Goal: Task Accomplishment & Management: Manage account settings

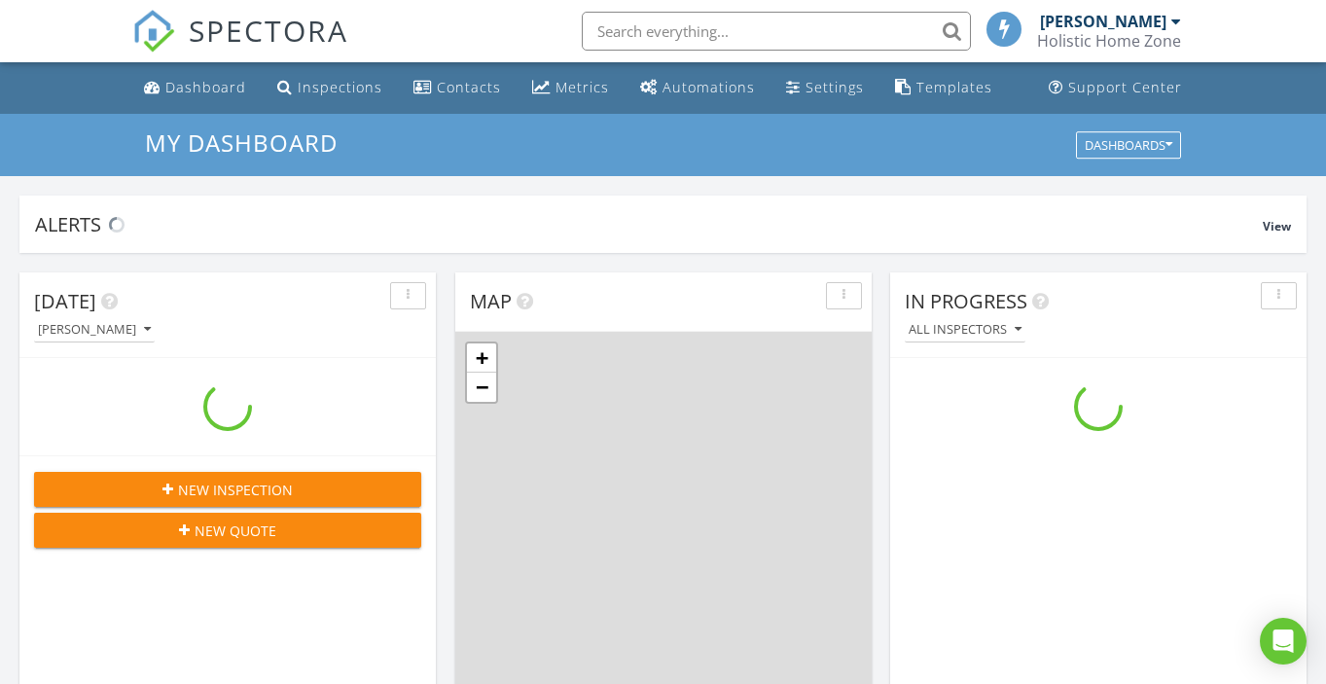
scroll to position [1771, 1327]
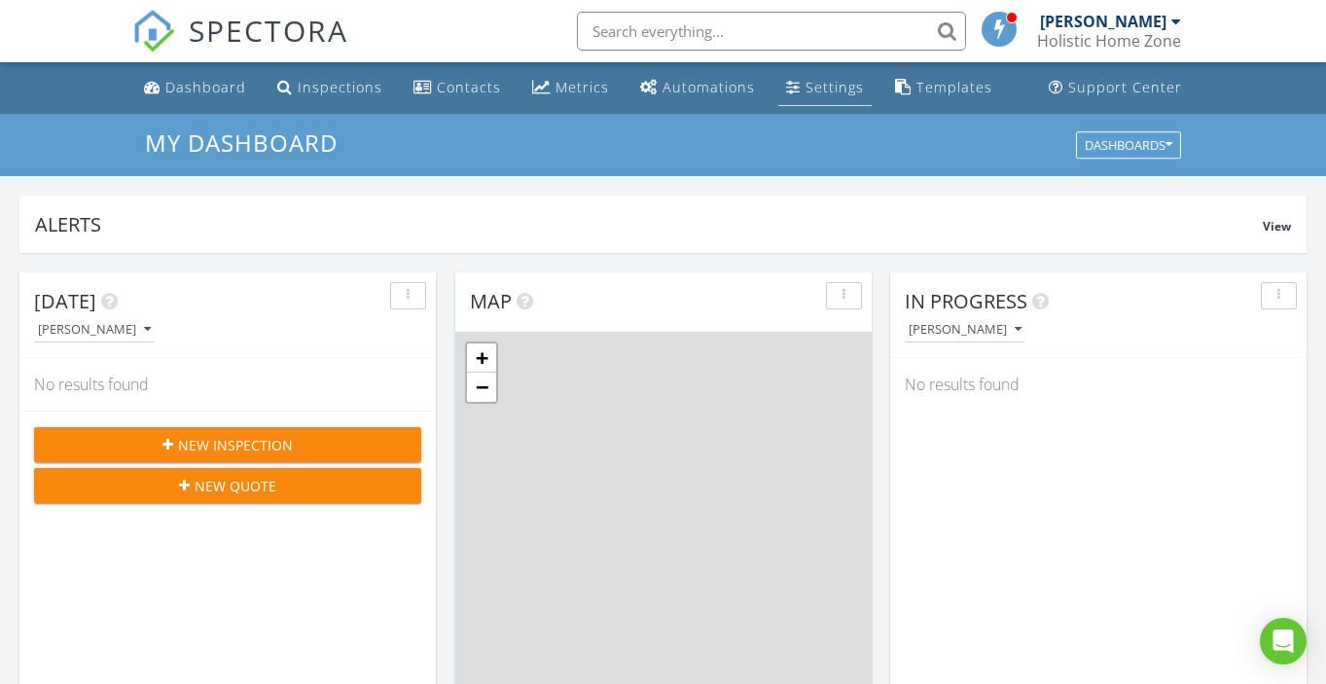
click at [809, 78] on div "Settings" at bounding box center [834, 87] width 58 height 18
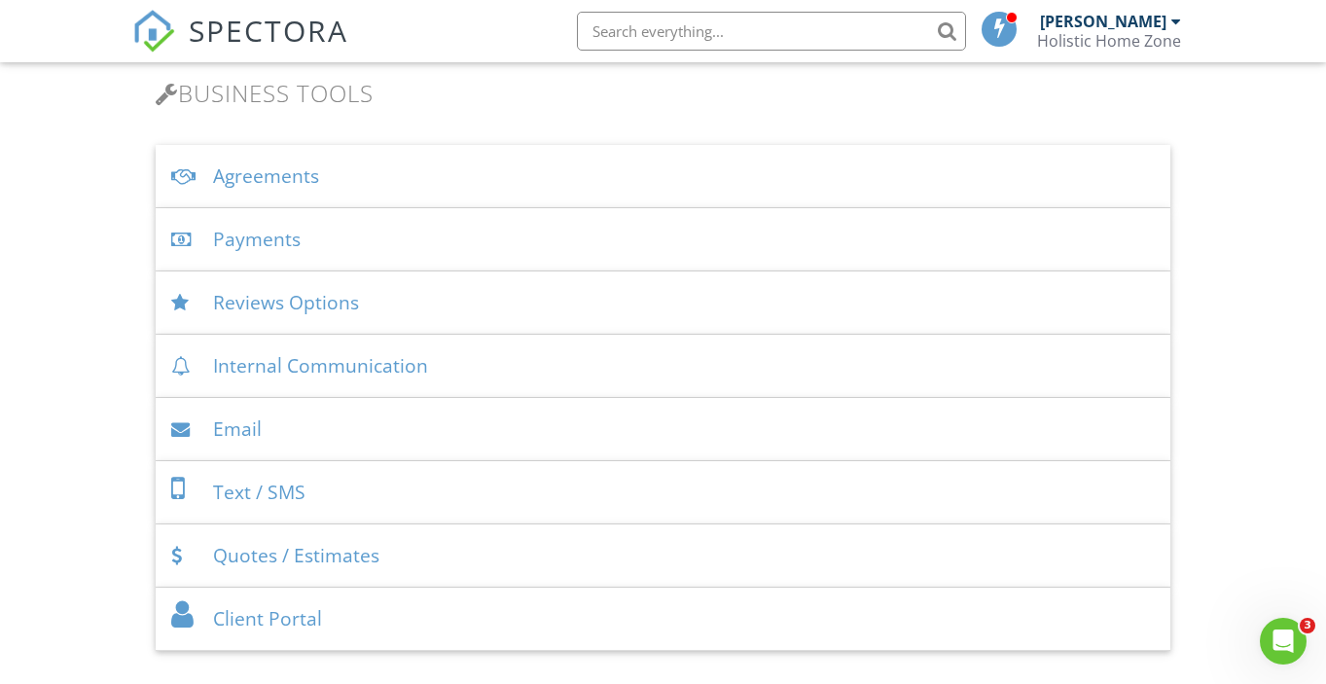
scroll to position [638, 0]
click at [643, 185] on div "Agreements" at bounding box center [662, 175] width 1013 height 63
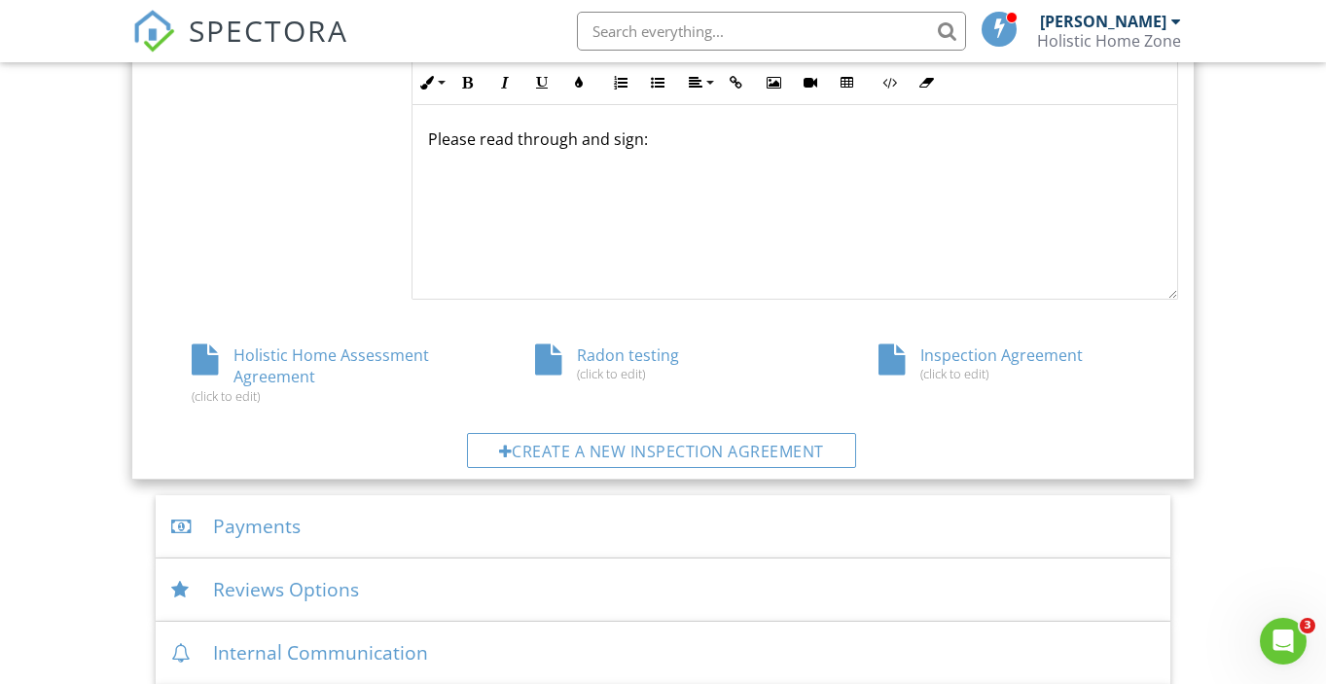
scroll to position [939, 0]
click at [295, 360] on div "Holistic Home Assessment Agreement (click to edit)" at bounding box center [319, 372] width 343 height 59
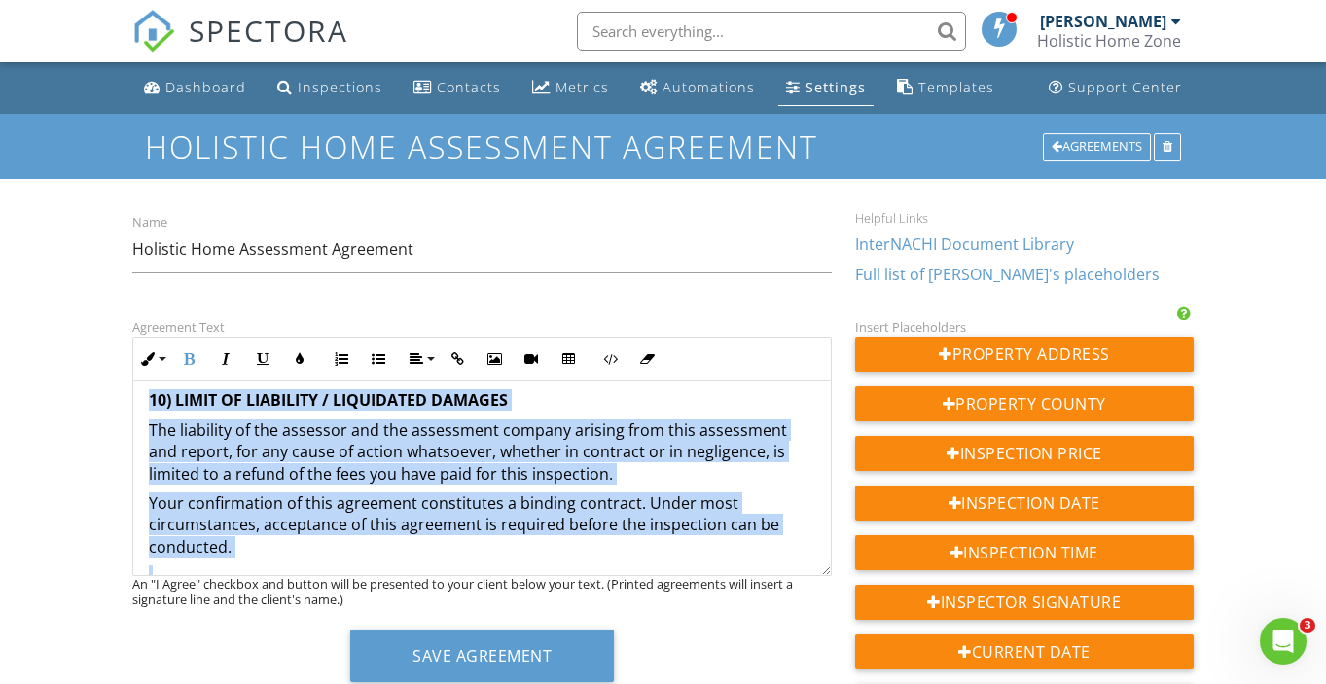
scroll to position [2564, 0]
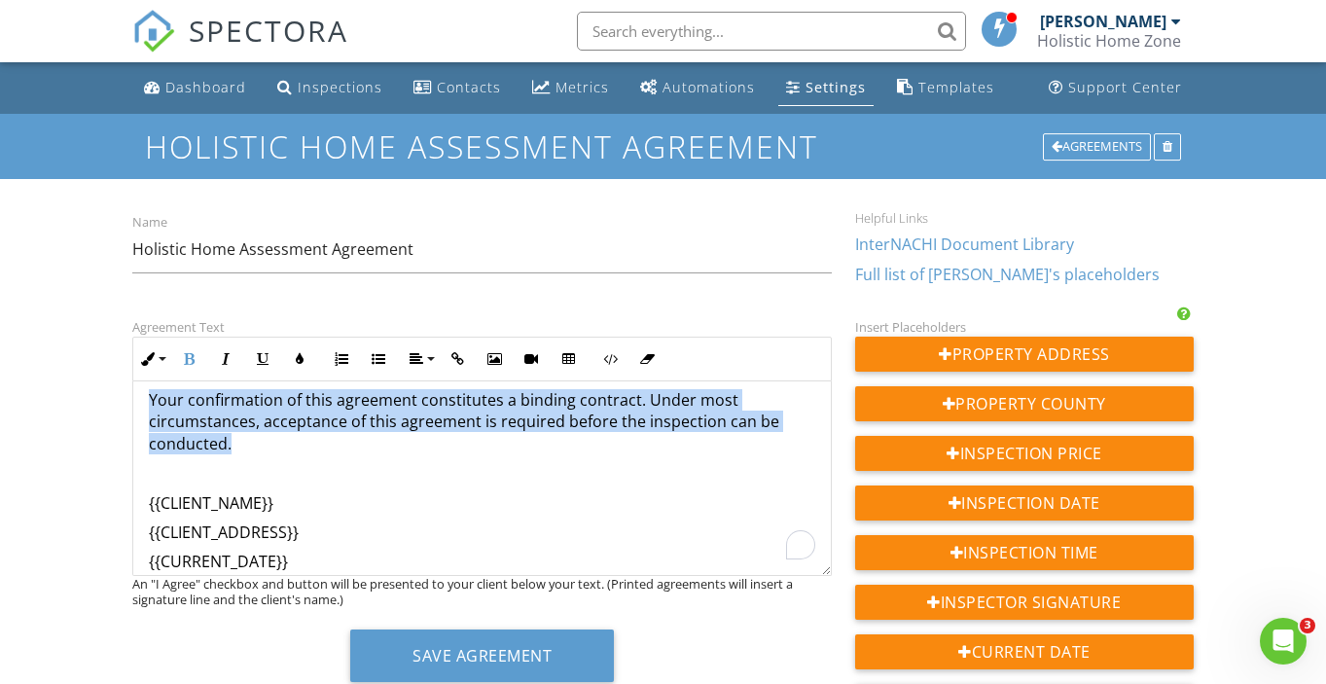
drag, startPoint x: 152, startPoint y: 414, endPoint x: 374, endPoint y: 431, distance: 223.3
copy div "THIS CONTRACT LIMITS THE LIABILITY OF THE COMPANY. PLEASE READ CAREFULLY BEFORE…"
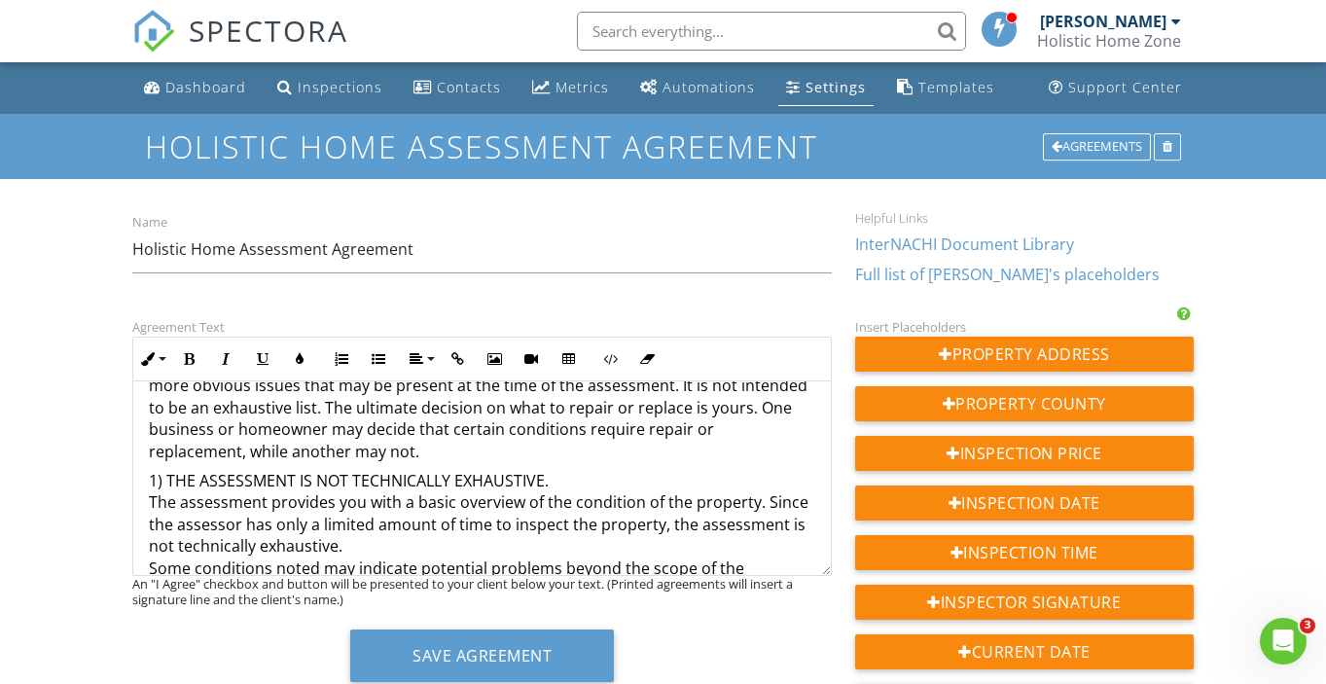
scroll to position [0, 0]
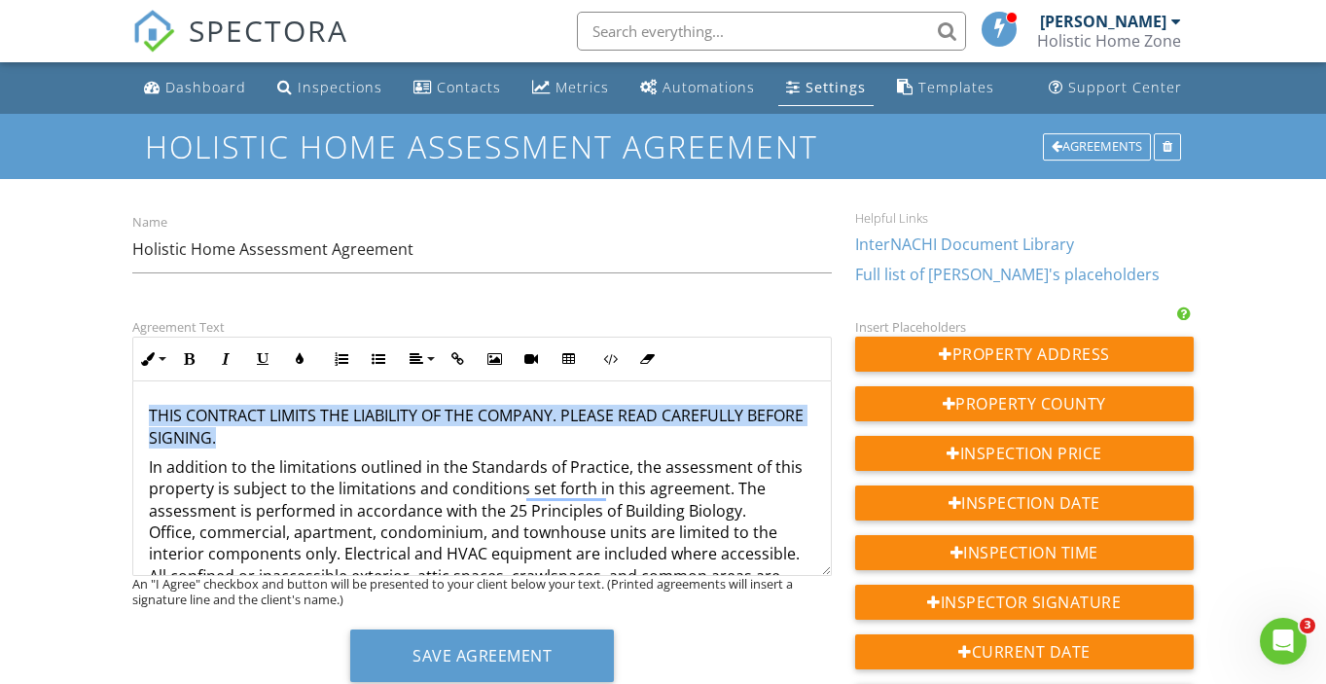
drag, startPoint x: 256, startPoint y: 438, endPoint x: 136, endPoint y: 417, distance: 121.4
click at [191, 365] on icon "button" at bounding box center [189, 359] width 14 height 14
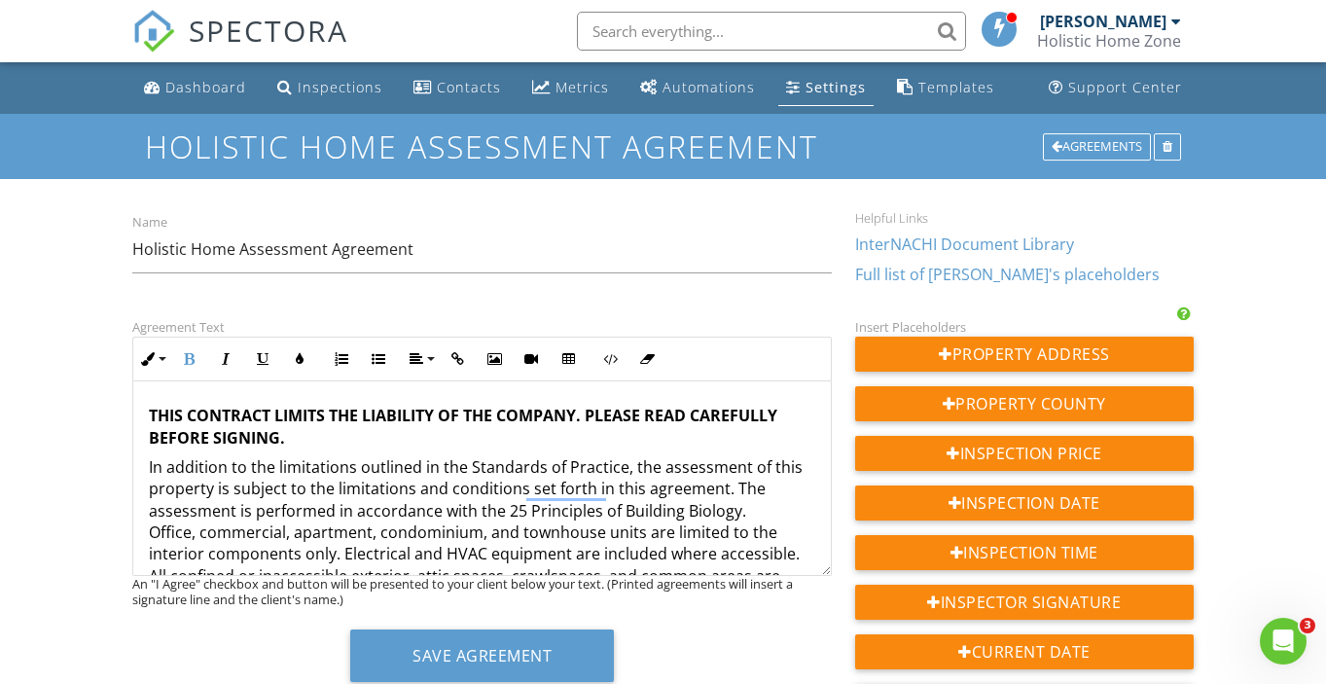
click at [308, 445] on p "THIS CONTRACT LIMITS THE LIABILITY OF THE COMPANY. PLEASE READ CAREFULLY BEFORE…" at bounding box center [482, 427] width 666 height 44
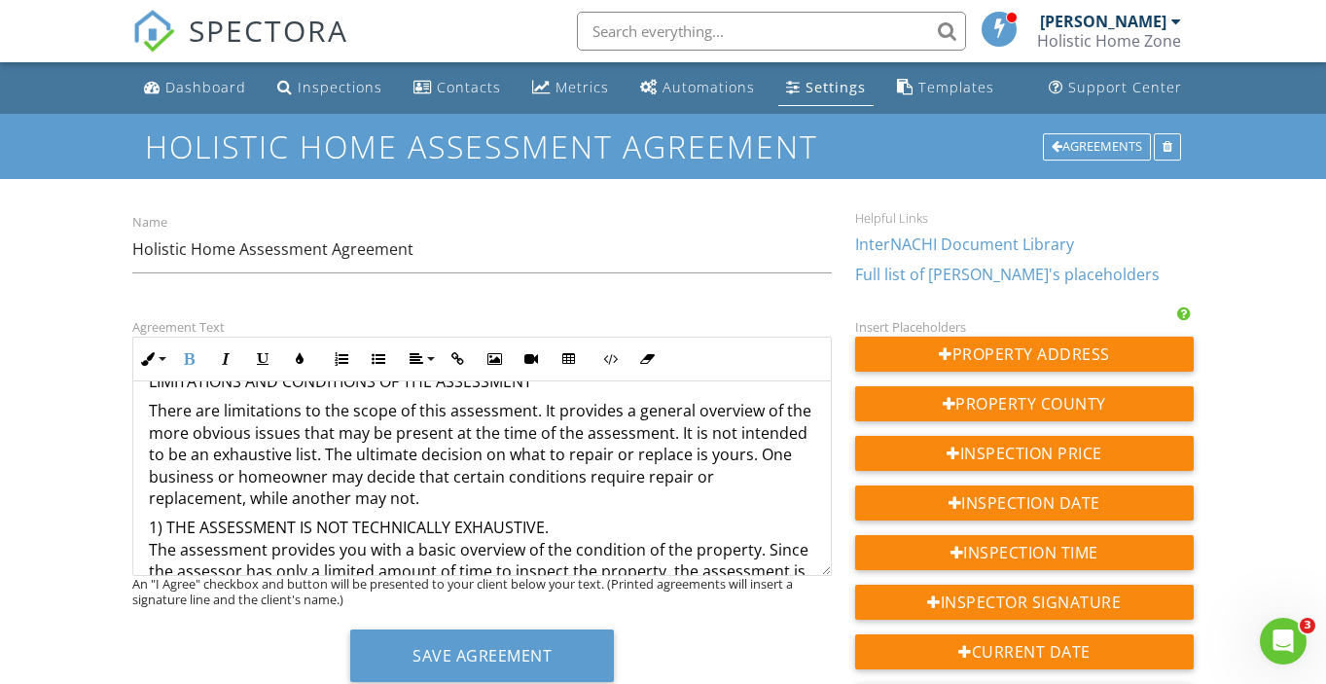
scroll to position [279, 0]
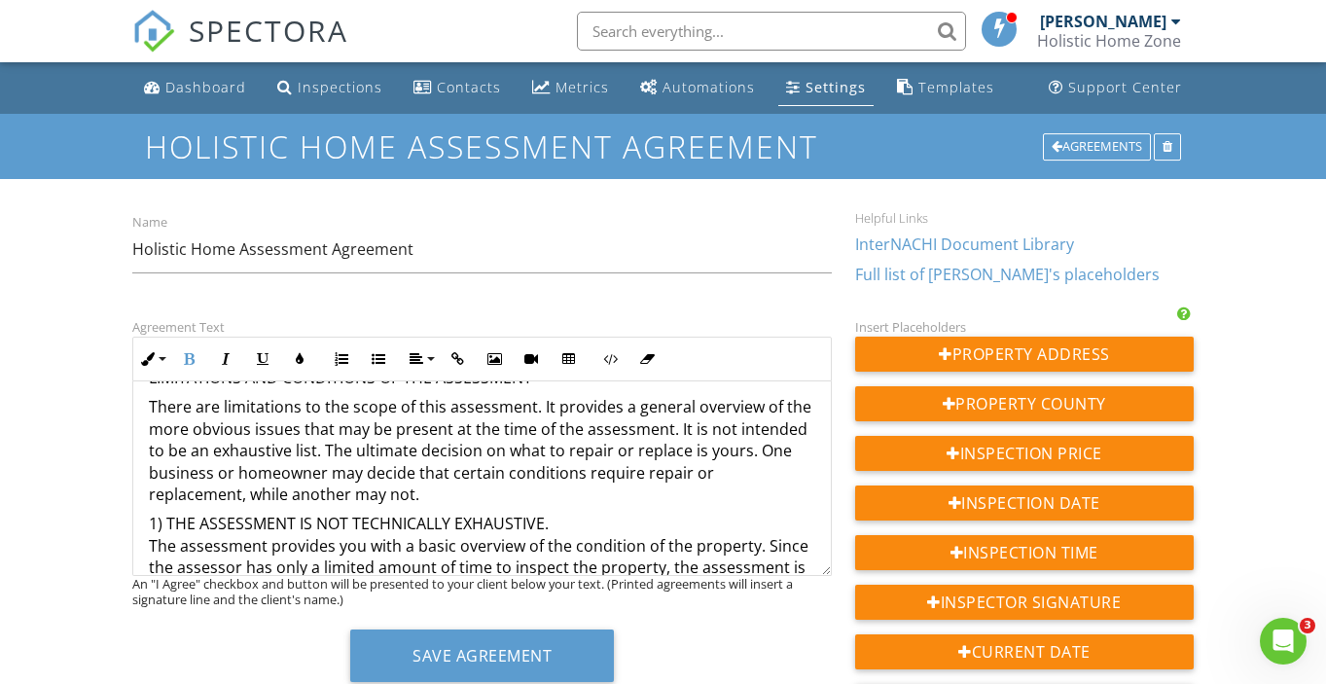
click at [396, 500] on p "There are limitations to the scope of this assessment. It provides a general ov…" at bounding box center [482, 450] width 666 height 109
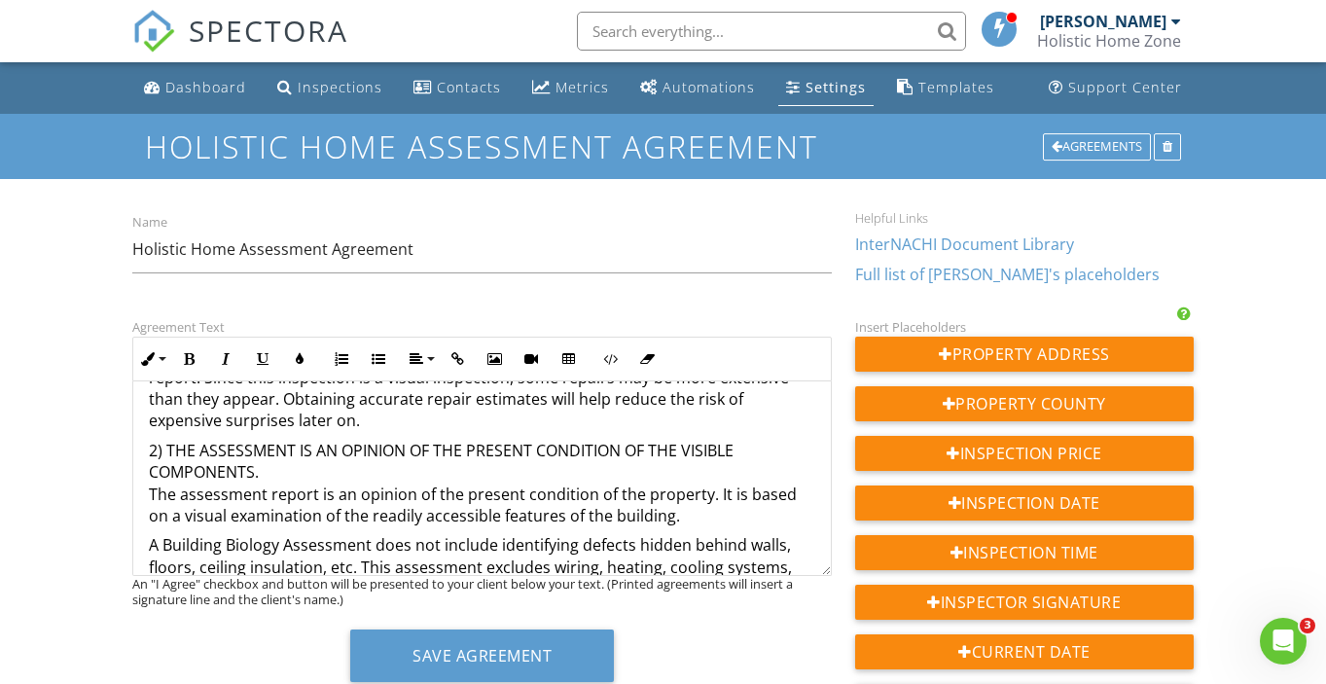
scroll to position [690, 0]
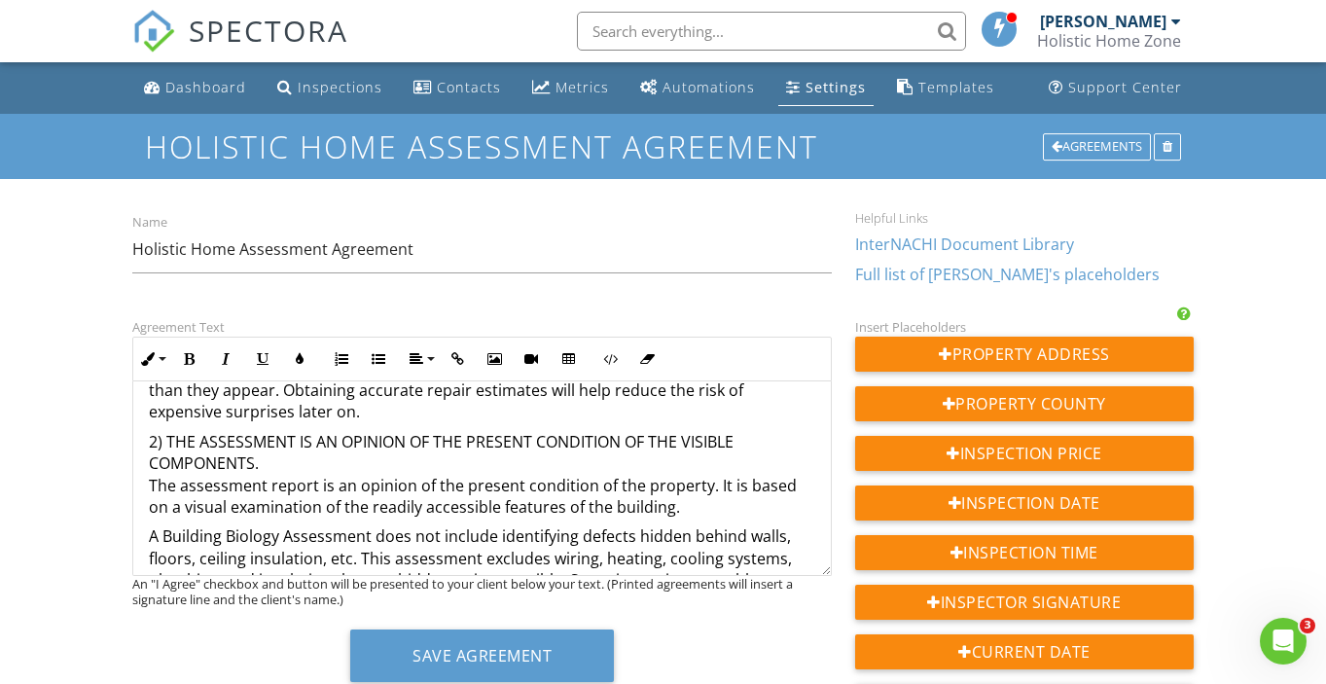
click at [328, 422] on p "If you are concerned about any conditions noted in the assessment report, we st…" at bounding box center [482, 346] width 666 height 153
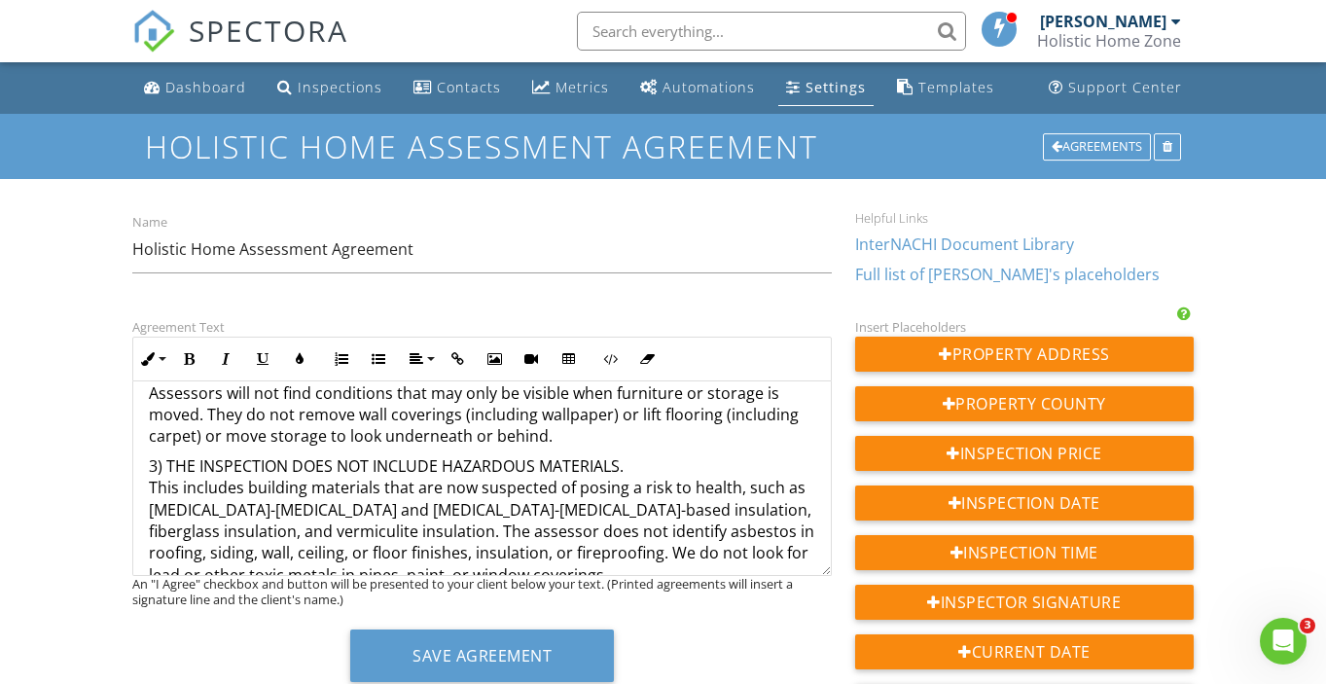
scroll to position [1019, 0]
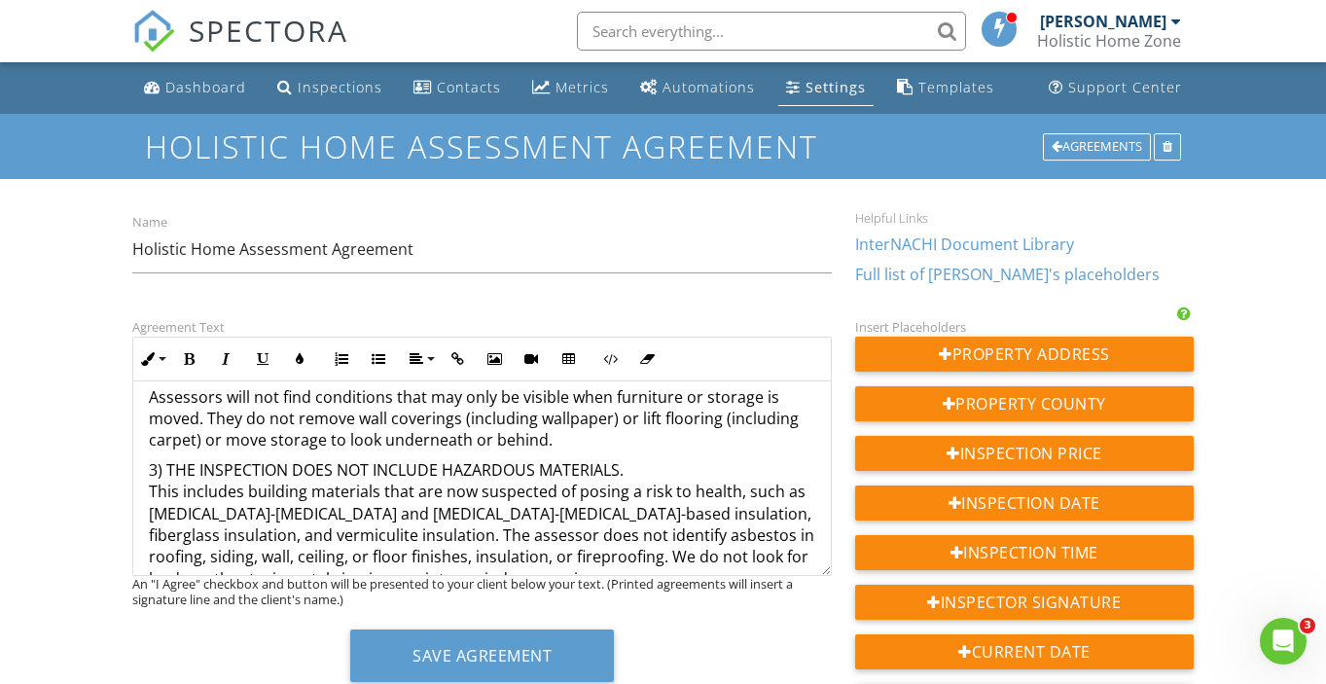
click at [571, 440] on p "Assessors will not find conditions that may only be visible when furniture or s…" at bounding box center [482, 418] width 666 height 65
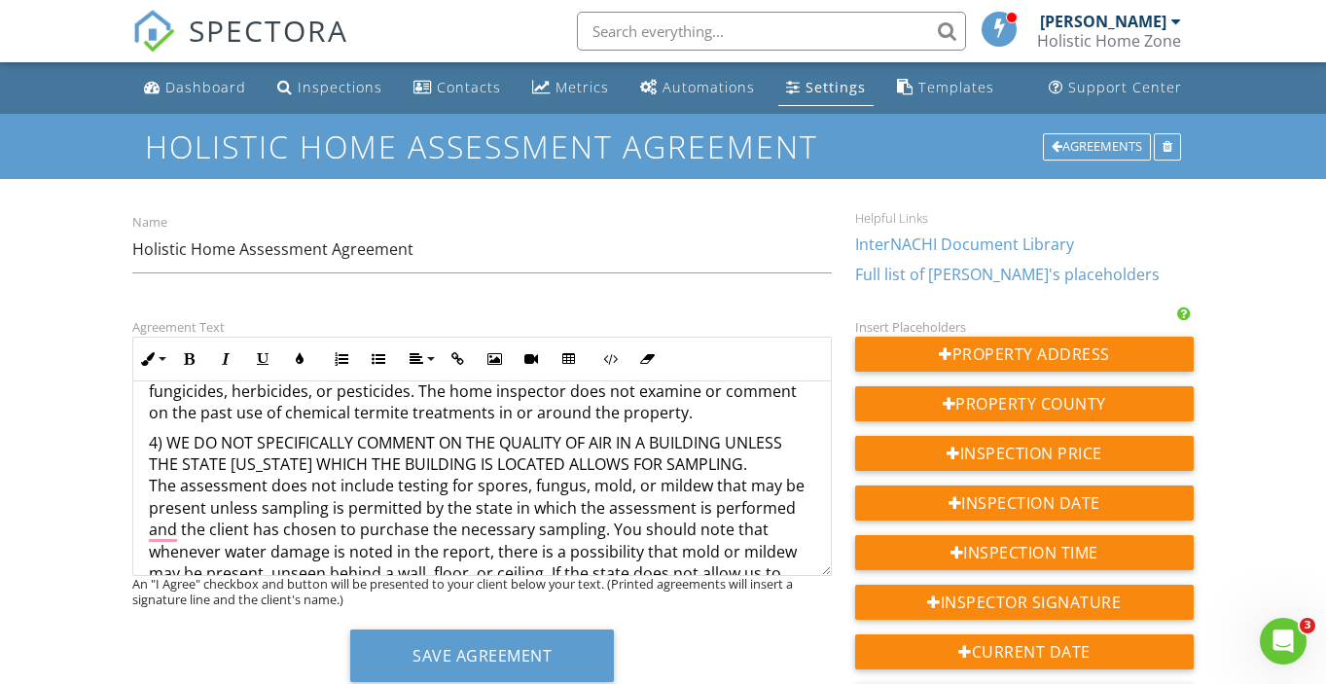
scroll to position [1281, 0]
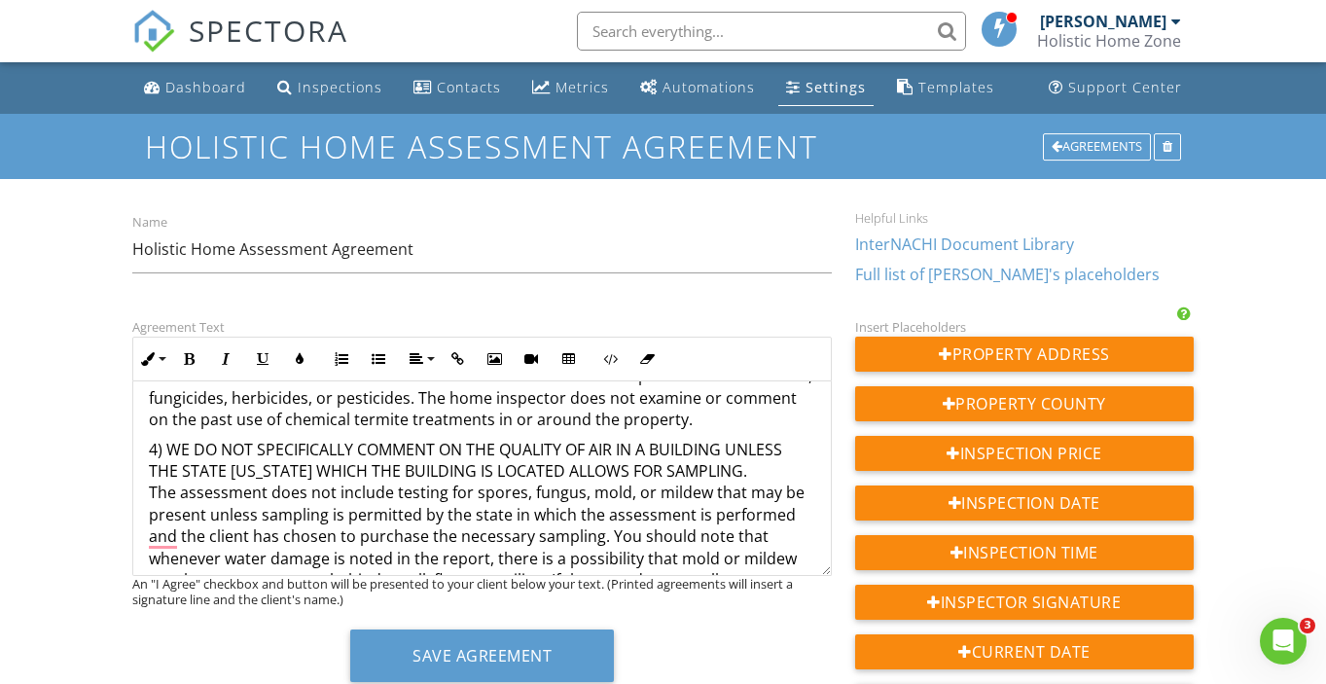
click at [690, 416] on p "The assessment does not address environmental hazards such as past use of insec…" at bounding box center [482, 397] width 666 height 65
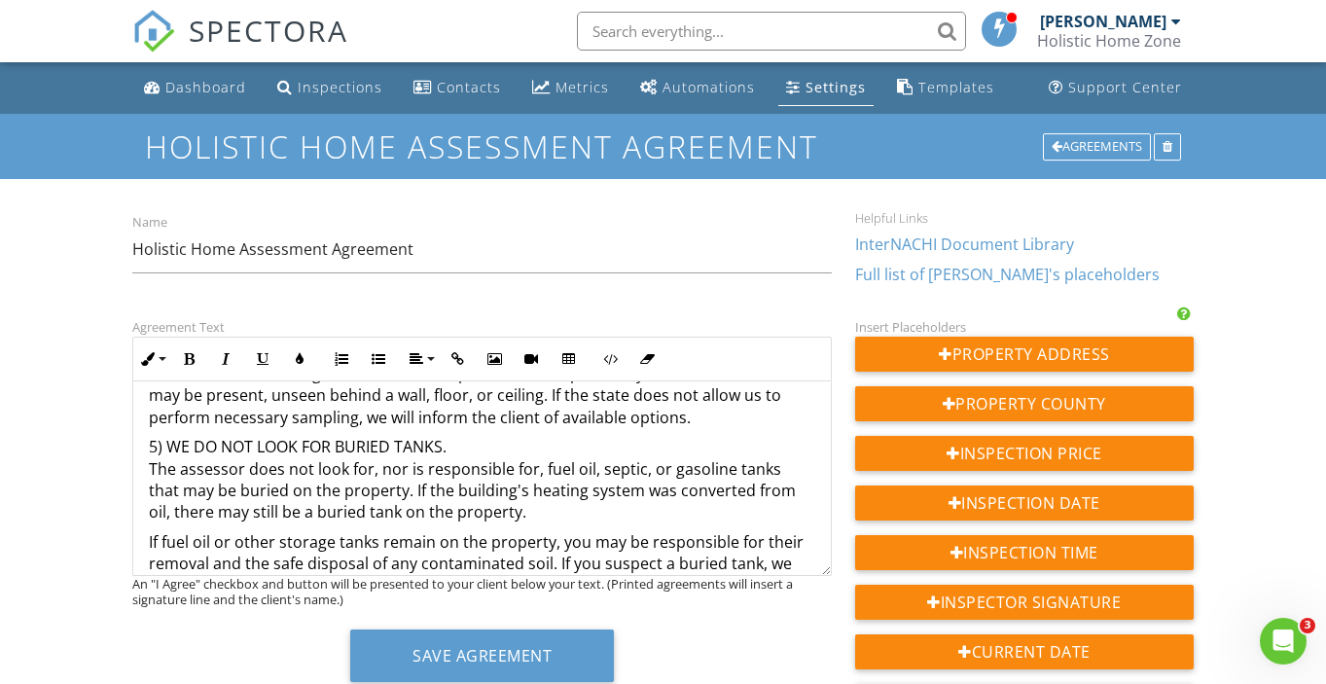
scroll to position [1497, 0]
click at [723, 413] on p "4) WE DO NOT SPECIFICALLY COMMENT ON THE QUALITY OF AIR IN A BUILDING UNLESS TH…" at bounding box center [482, 339] width 666 height 174
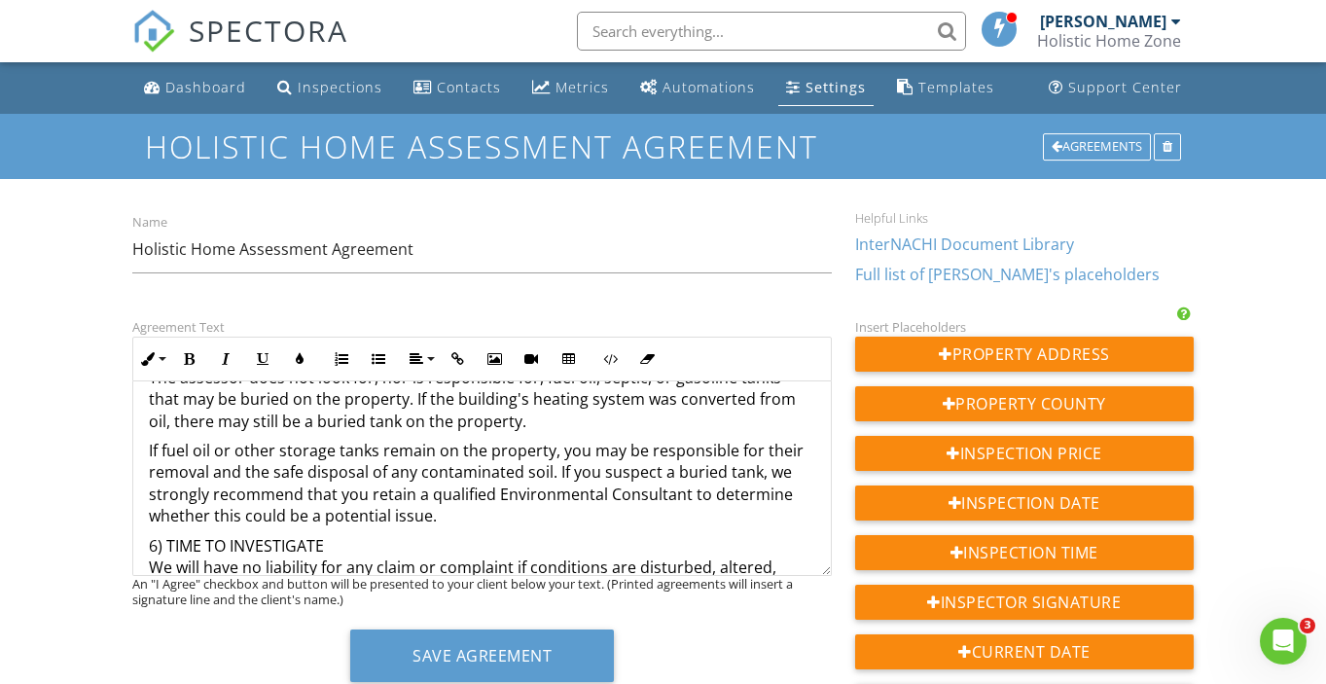
scroll to position [1639, 0]
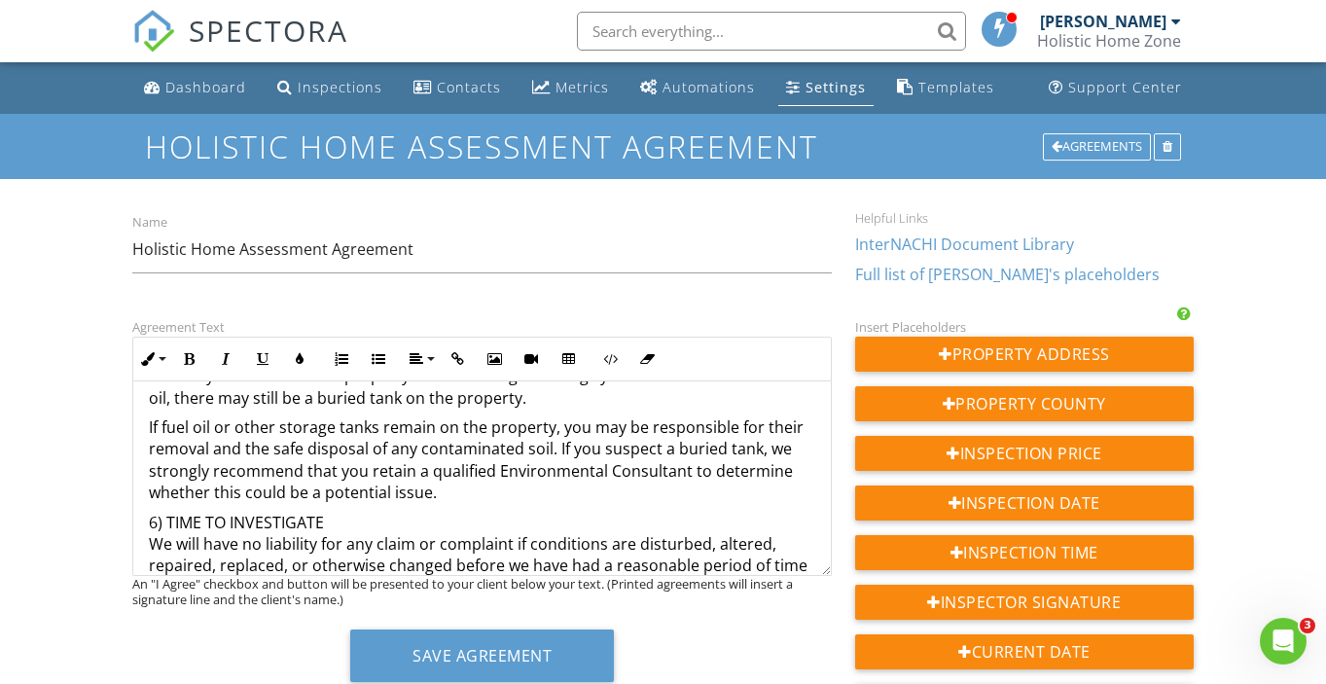
click at [588, 501] on p "If fuel oil or other storage tanks remain on the property, you may be responsib…" at bounding box center [482, 460] width 666 height 88
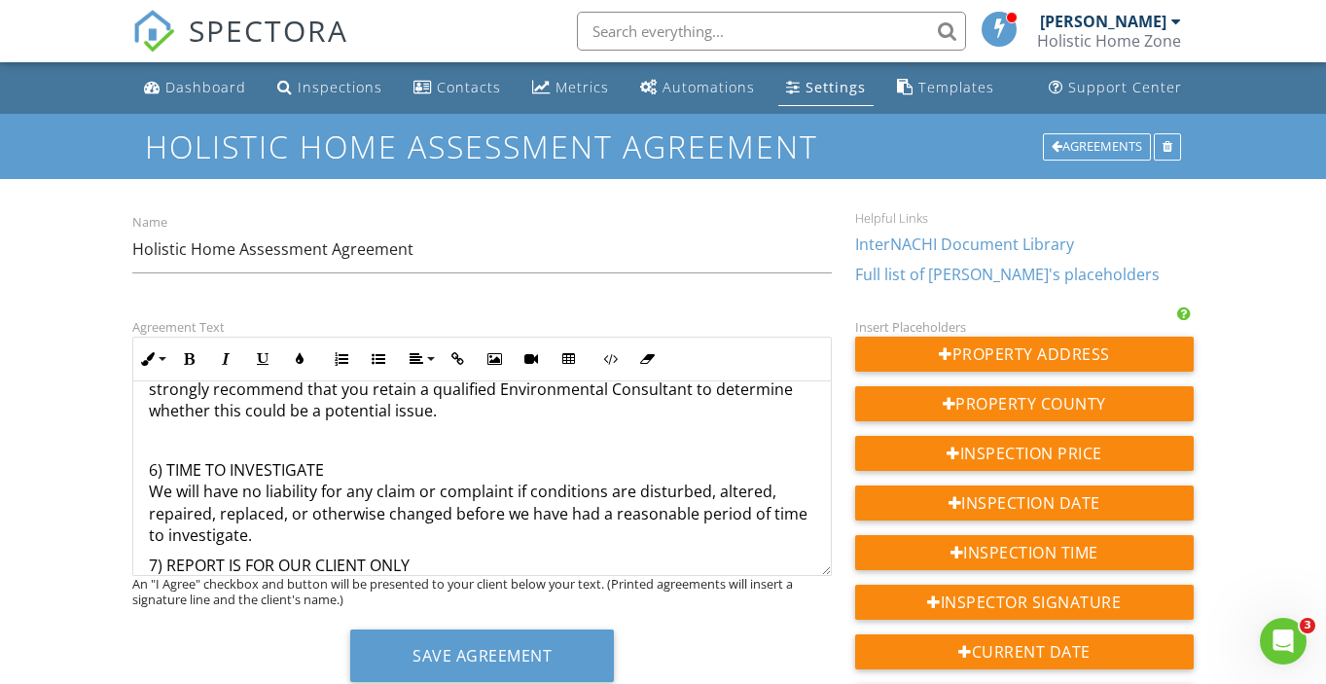
scroll to position [1738, 0]
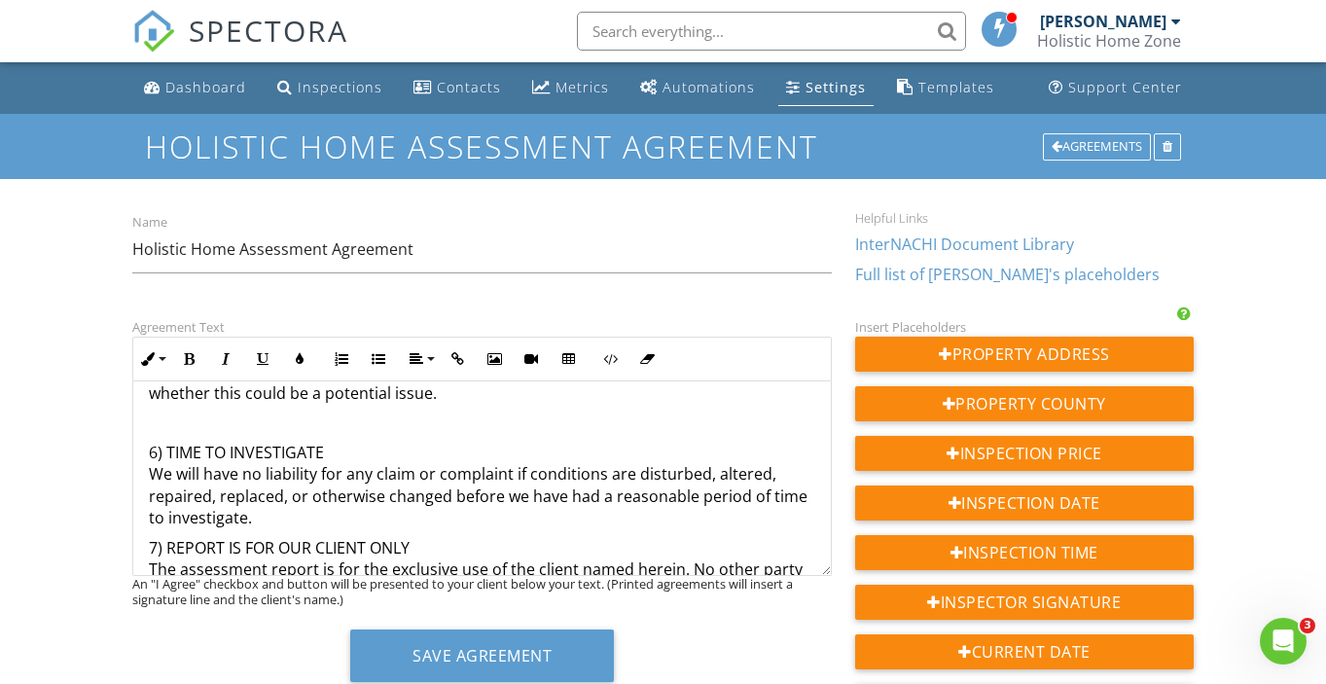
click at [525, 517] on p "6) TIME TO INVESTIGATE We will have no liability for any claim or complaint if …" at bounding box center [482, 486] width 666 height 88
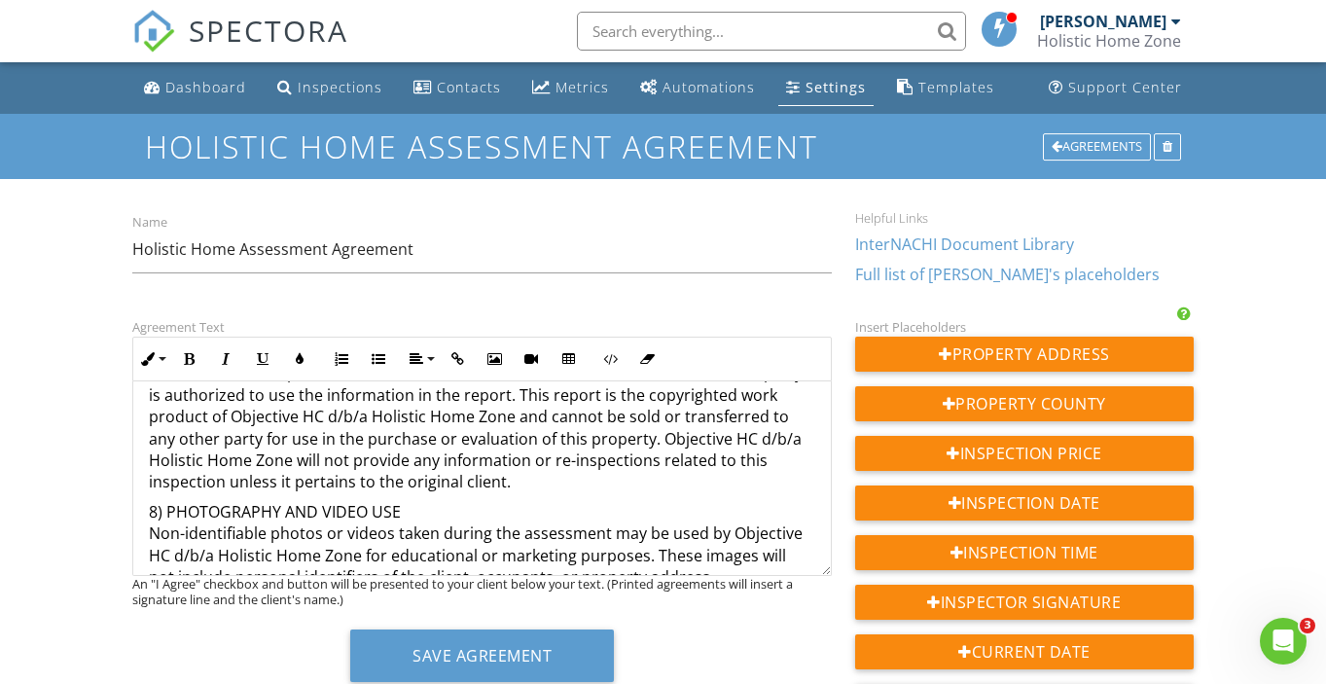
scroll to position [1967, 0]
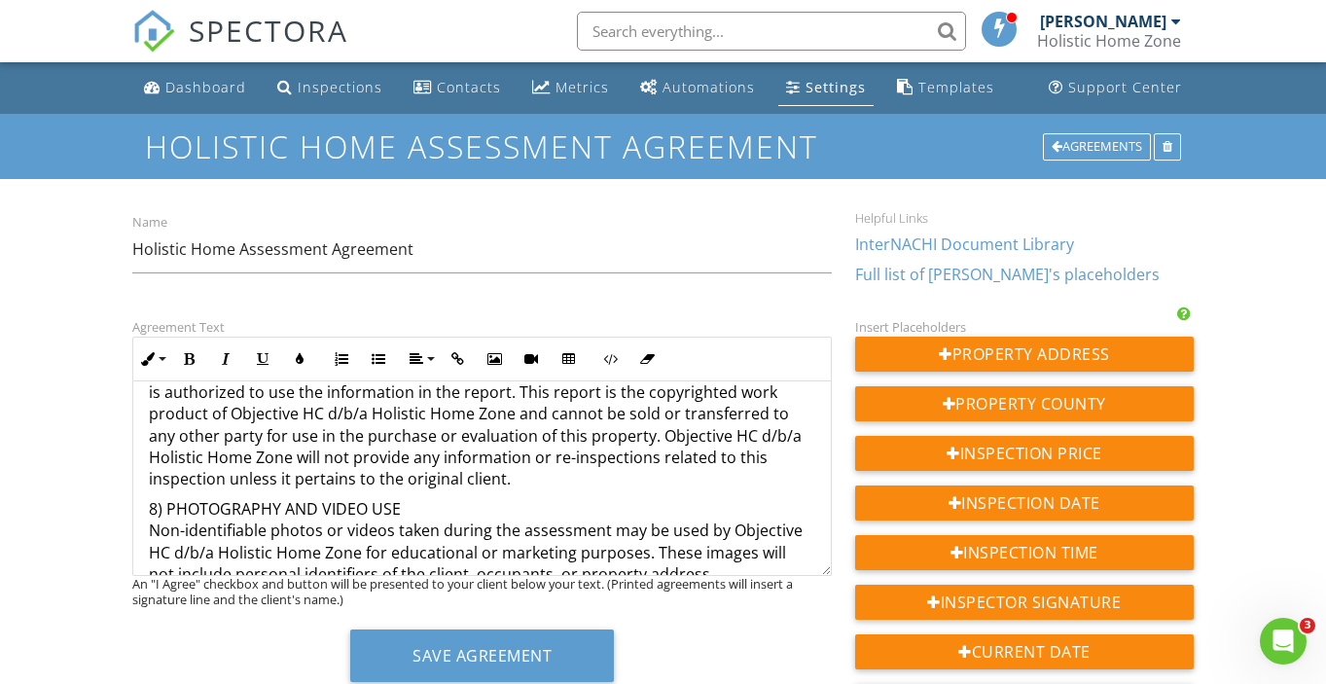
click at [449, 479] on p "7) REPORT IS FOR OUR CLIENT ONLY The assessment report is for the exclusive use…" at bounding box center [482, 413] width 666 height 153
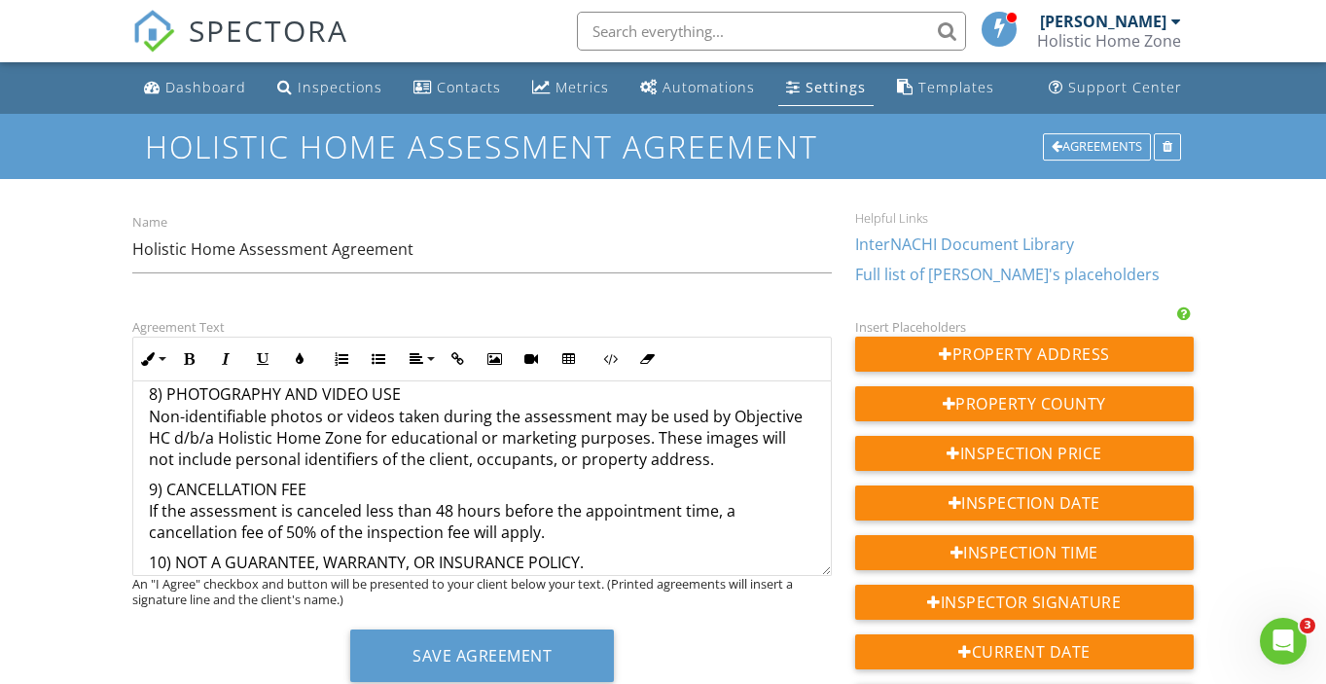
scroll to position [2127, 0]
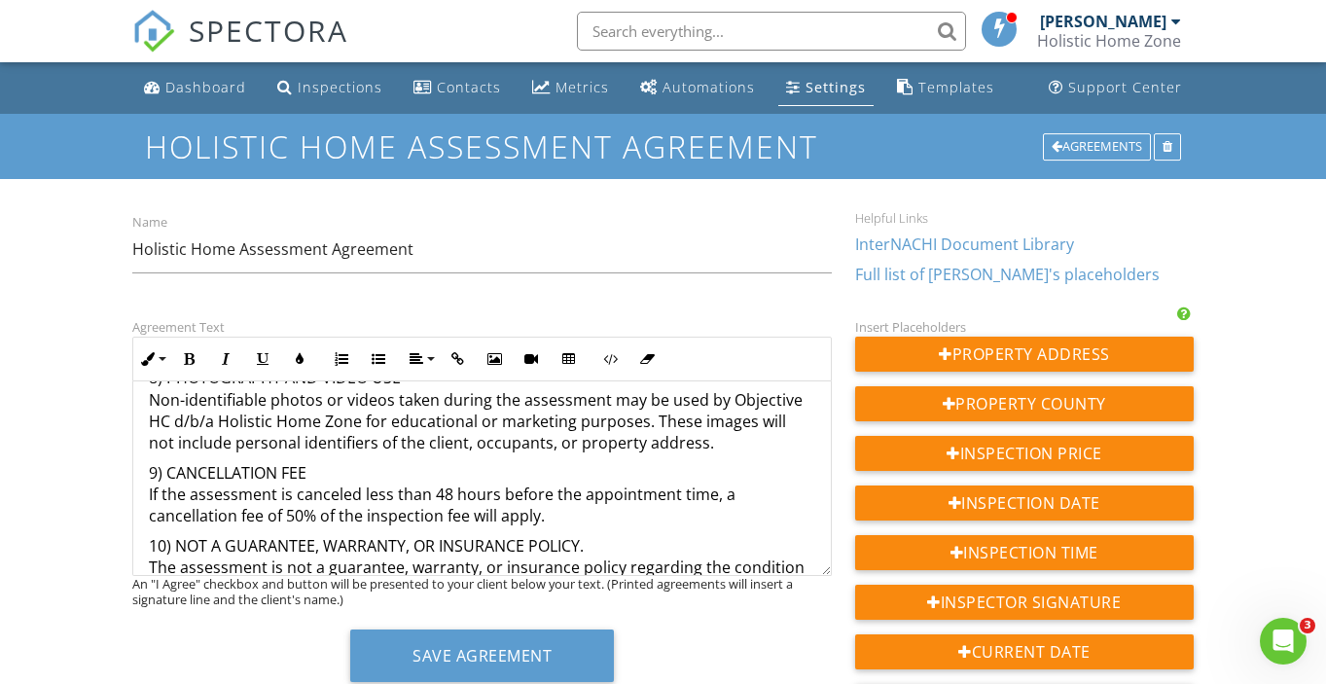
click at [703, 445] on p "8) PHOTOGRAPHY AND VIDEO USE Non-identifiable photos or videos taken during the…" at bounding box center [482, 411] width 666 height 88
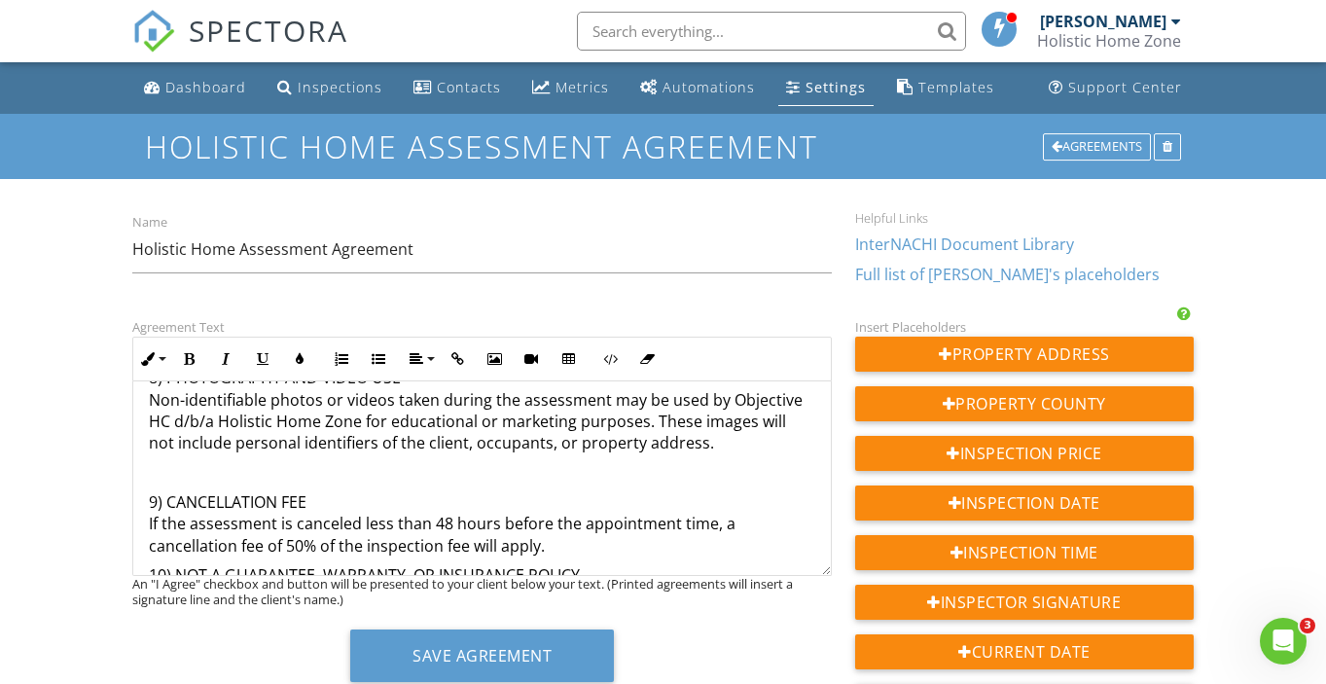
scroll to position [2156, 0]
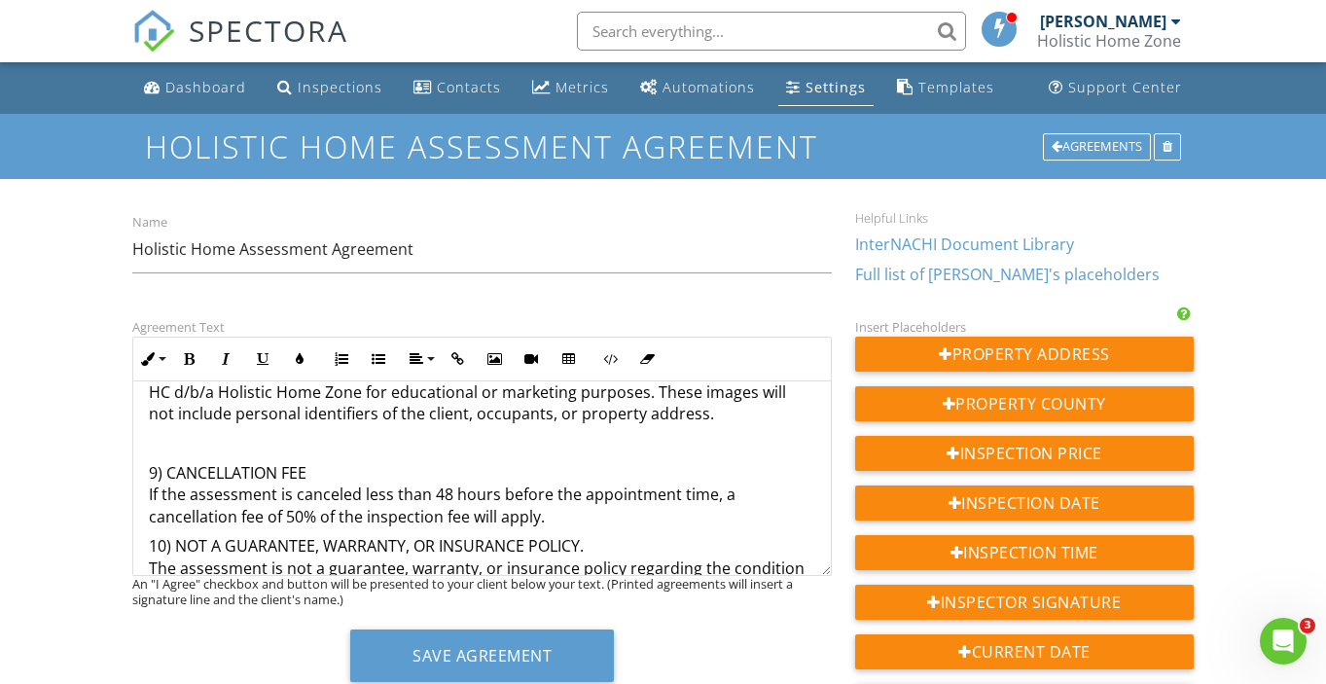
click at [625, 516] on p "9) CANCELLATION FEE If the assessment is canceled less than 48 hours before the…" at bounding box center [482, 494] width 666 height 65
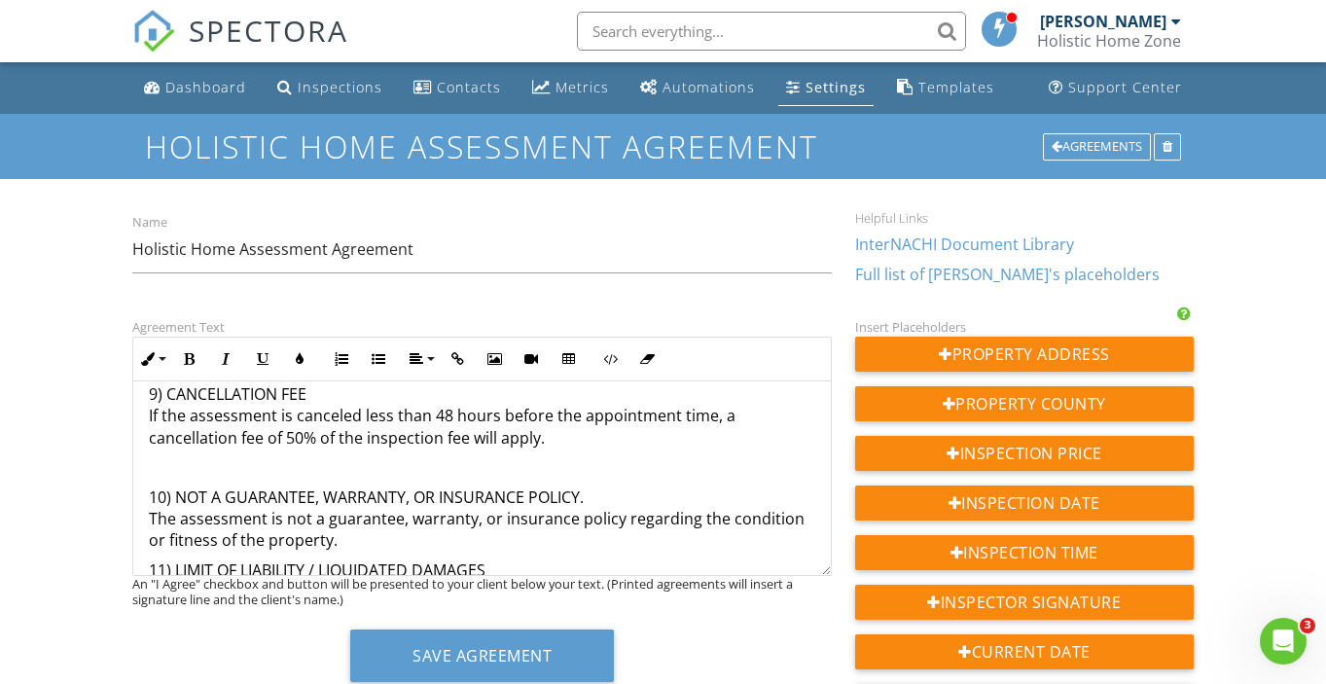
scroll to position [2297, 0]
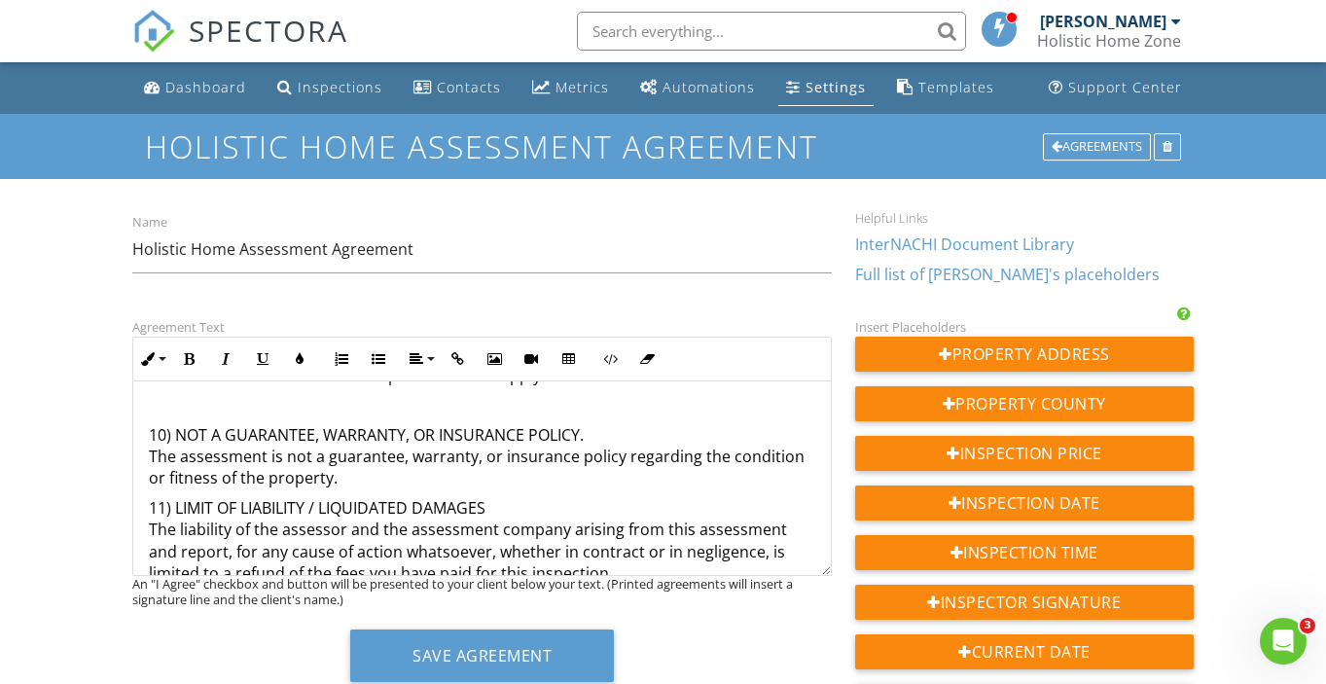
click at [545, 480] on p "10) NOT A GUARANTEE, WARRANTY, OR INSURANCE POLICY. The assessment is not a gua…" at bounding box center [482, 456] width 666 height 65
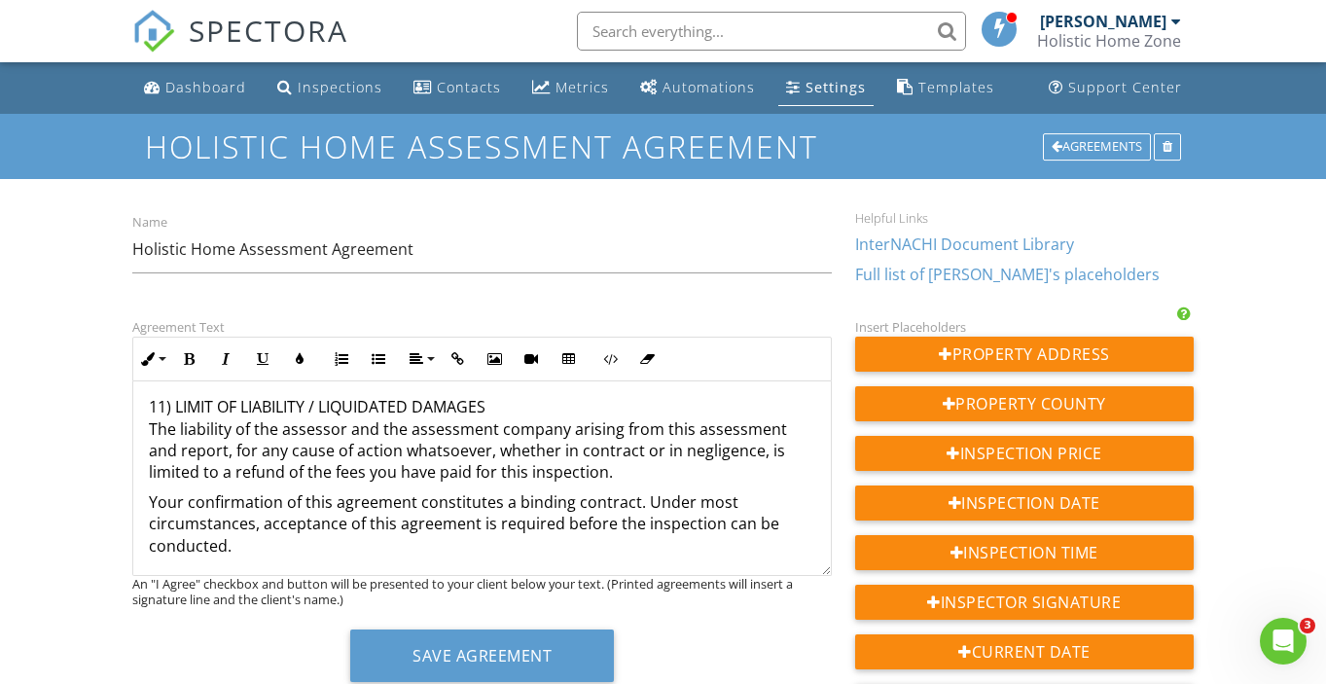
scroll to position [2474, 0]
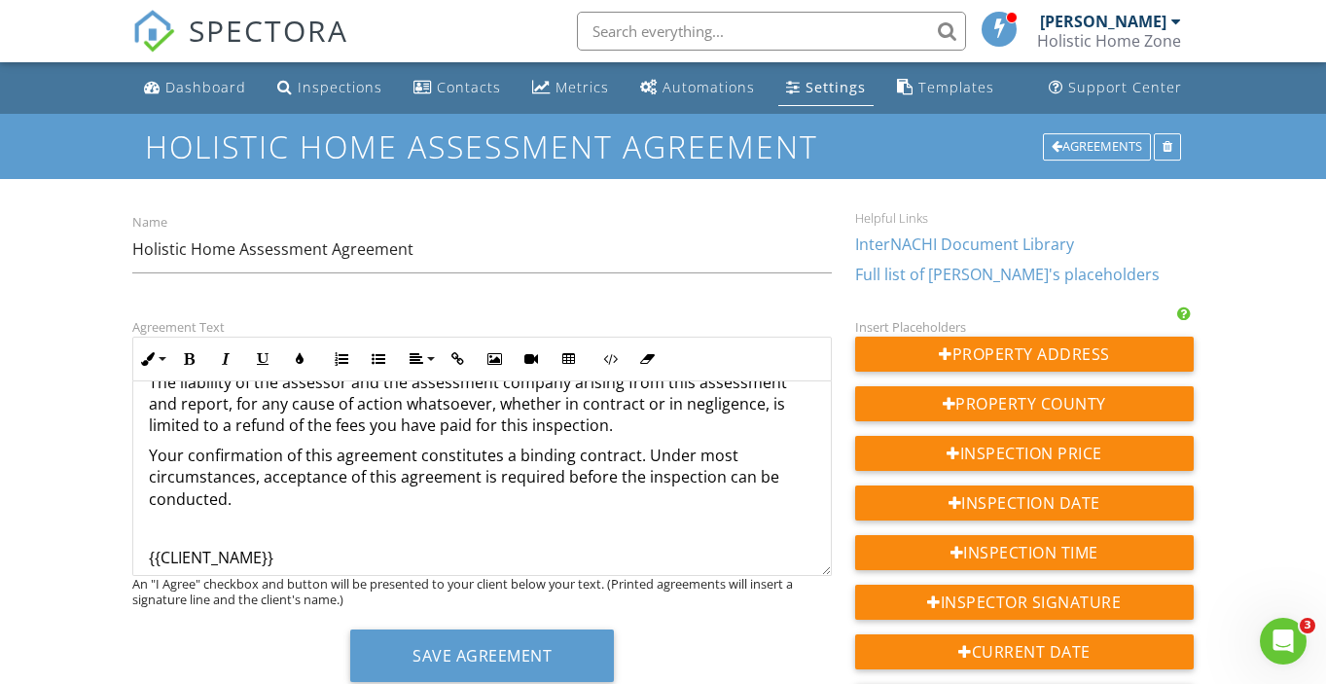
click at [604, 418] on p "11) LIMIT OF LIABILITY / LIQUIDATED DAMAGES The liability of the assessor and t…" at bounding box center [482, 393] width 666 height 88
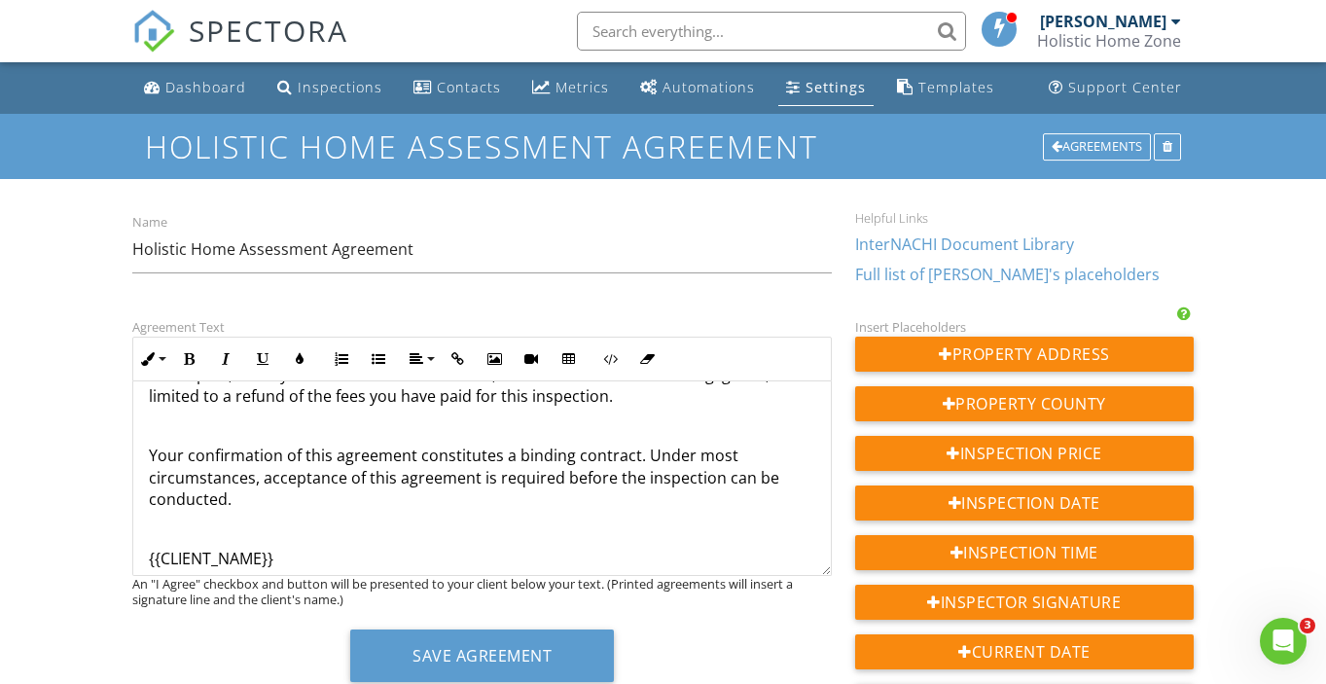
scroll to position [2580, 0]
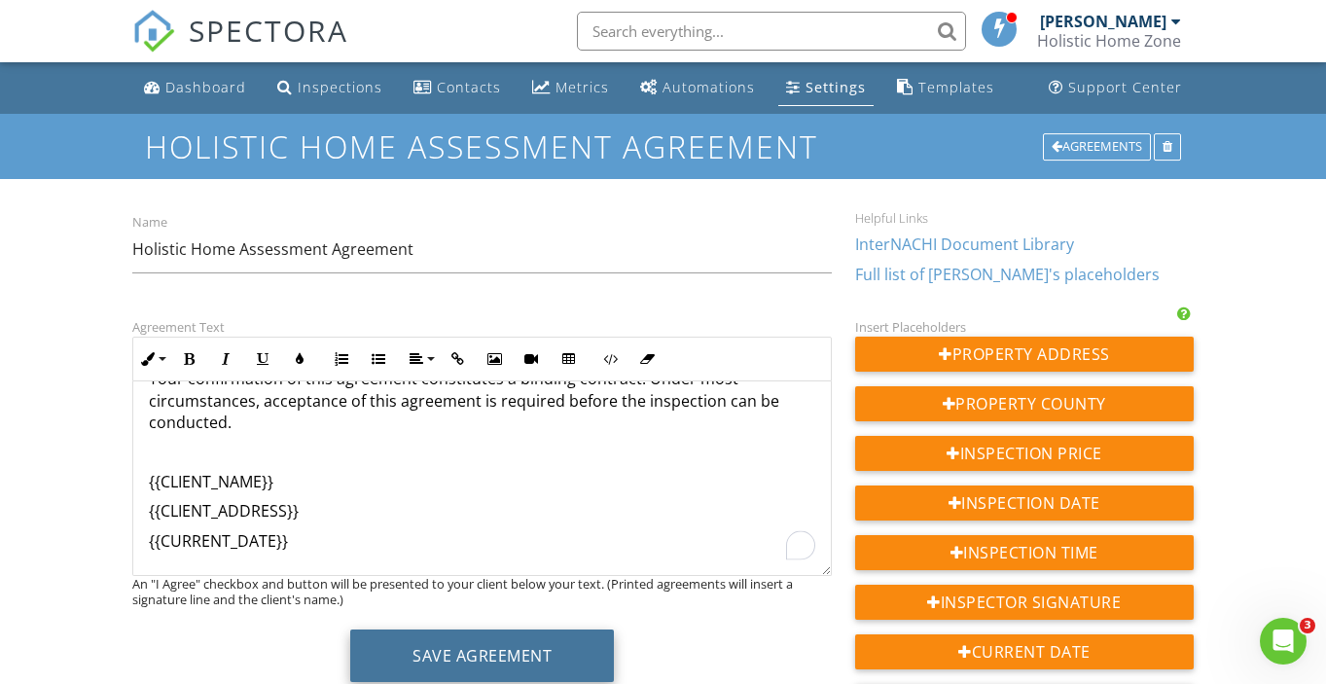
click at [562, 642] on button "Save Agreement" at bounding box center [482, 655] width 264 height 53
